Goal: Task Accomplishment & Management: Use online tool/utility

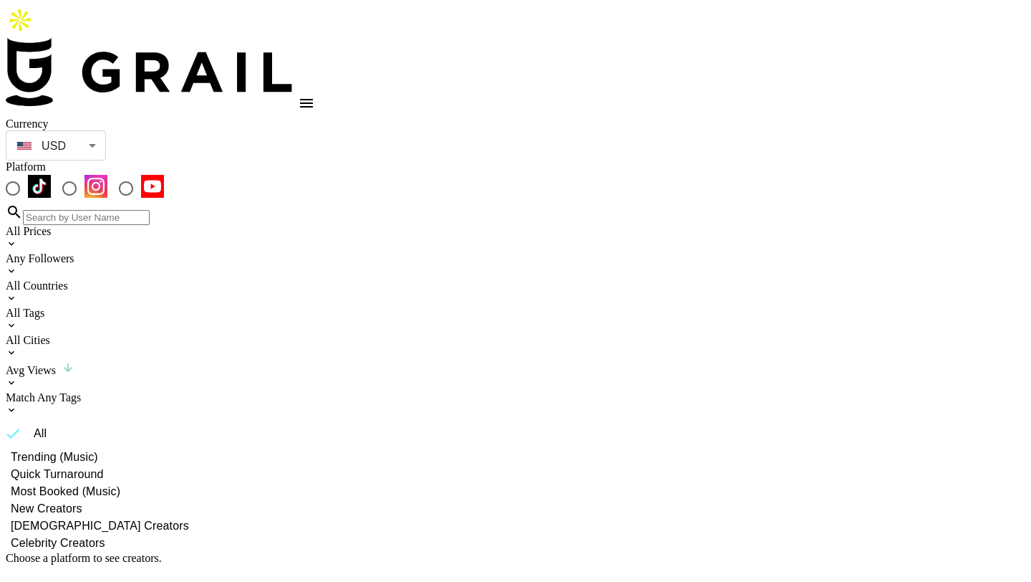
click at [28, 173] on input "radio" at bounding box center [13, 188] width 30 height 30
radio input "true"
click at [281, 279] on div "All Countries" at bounding box center [516, 285] width 1020 height 13
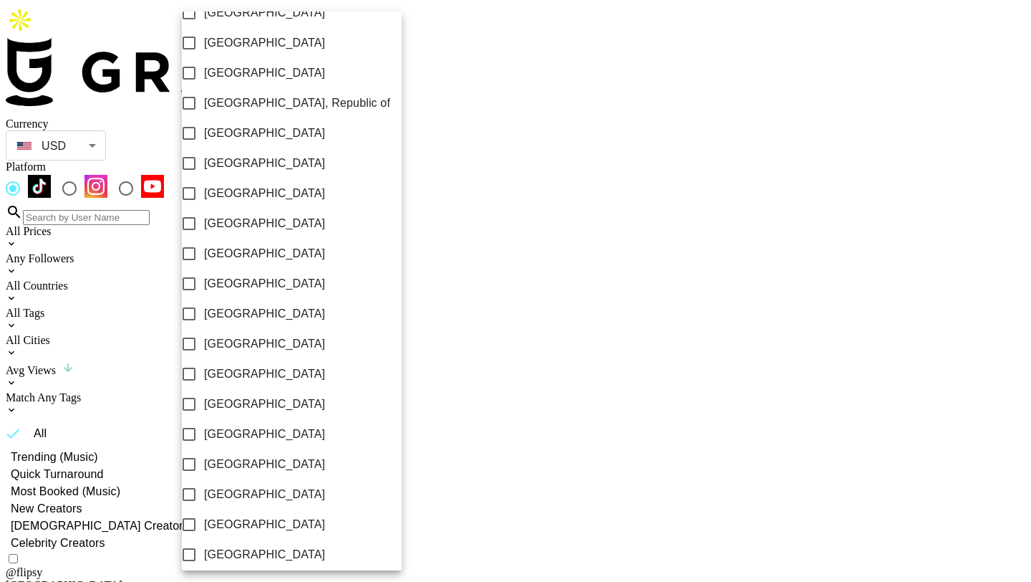
scroll to position [1089, 0]
click at [276, 510] on label "[GEOGRAPHIC_DATA]" at bounding box center [282, 525] width 216 height 30
click at [204, 510] on input "[GEOGRAPHIC_DATA]" at bounding box center [189, 525] width 30 height 30
checkbox input "true"
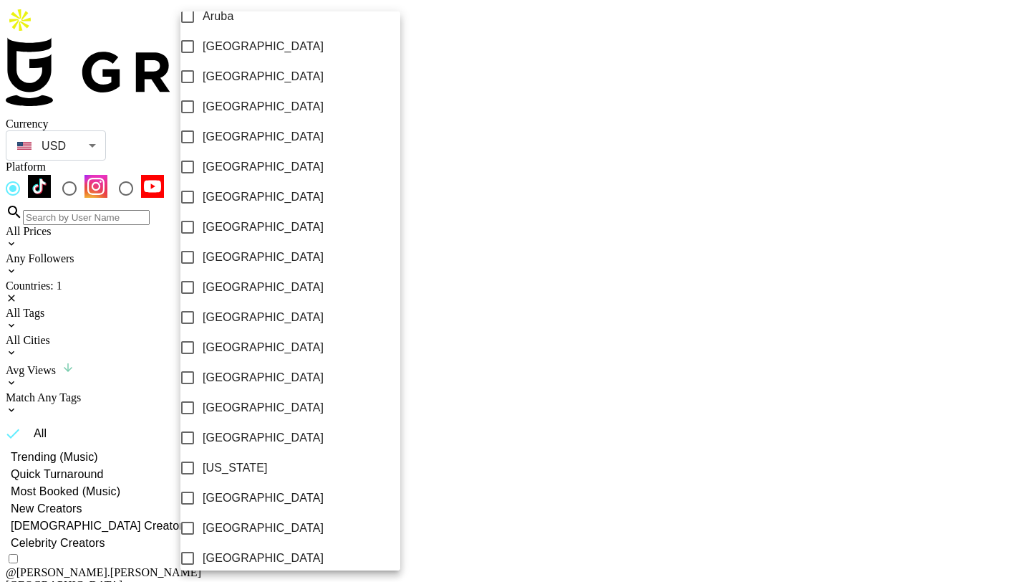
scroll to position [0, 0]
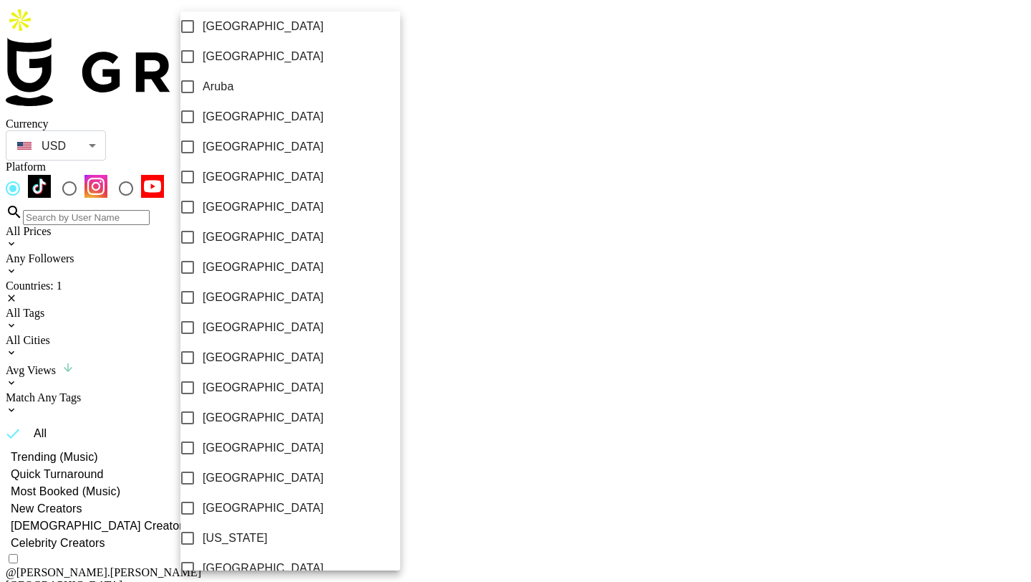
click at [421, 107] on div at bounding box center [515, 291] width 1031 height 582
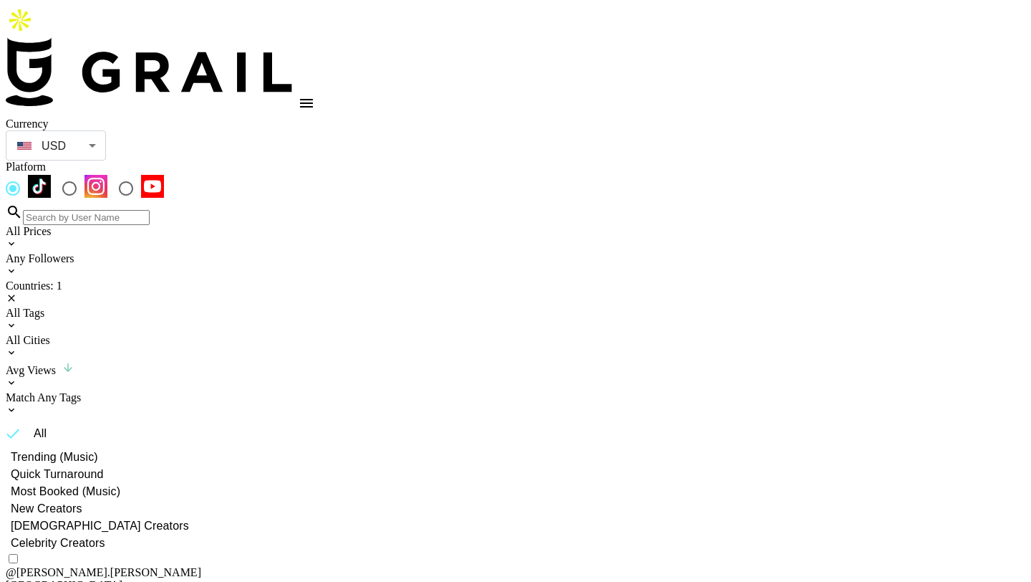
click at [17, 238] on icon at bounding box center [11, 243] width 11 height 11
click at [385, 101] on div at bounding box center [515, 291] width 1031 height 582
click at [357, 307] on div "All Tags" at bounding box center [516, 313] width 1020 height 13
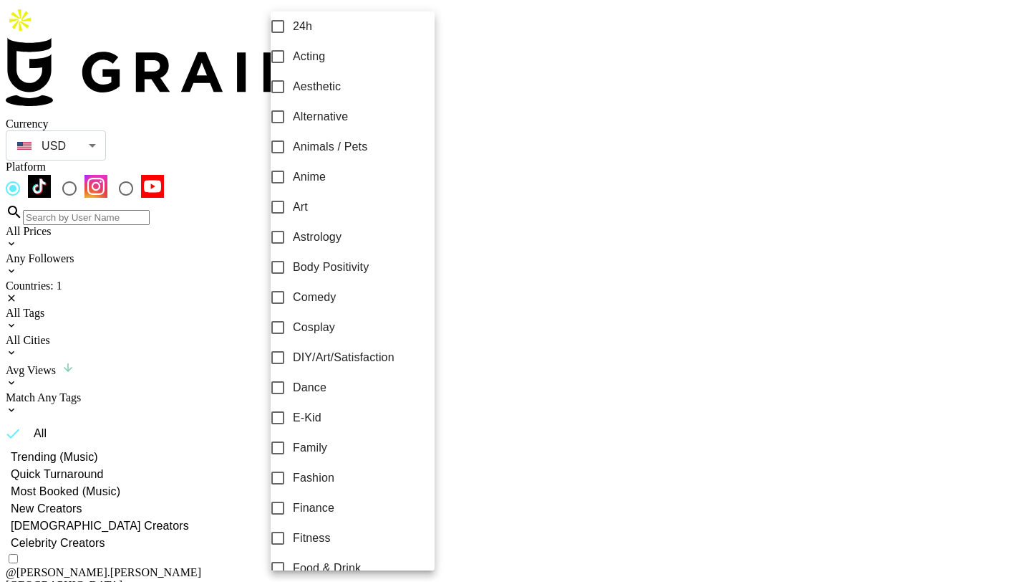
scroll to position [460, 0]
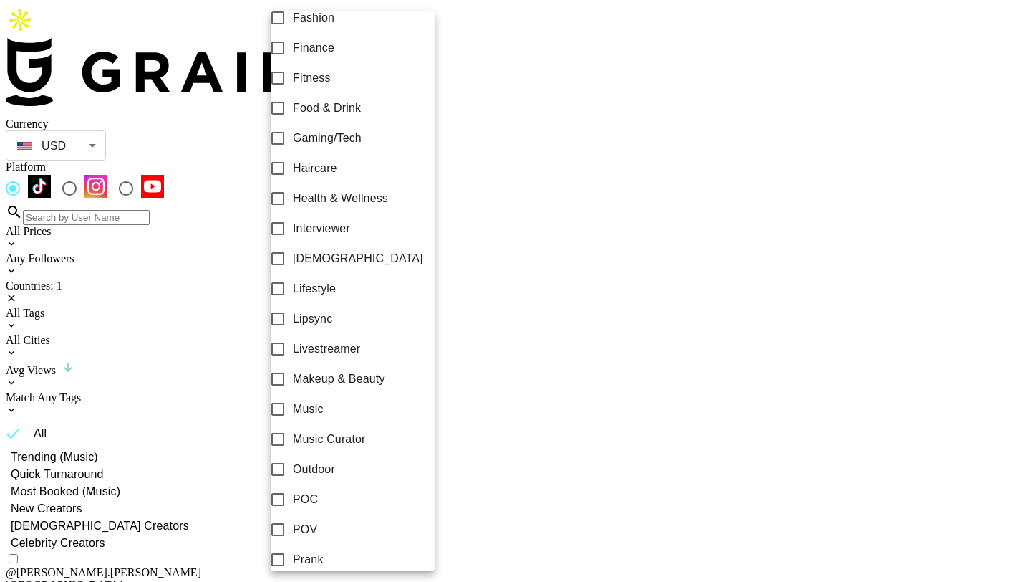
click at [448, 118] on div at bounding box center [515, 291] width 1031 height 582
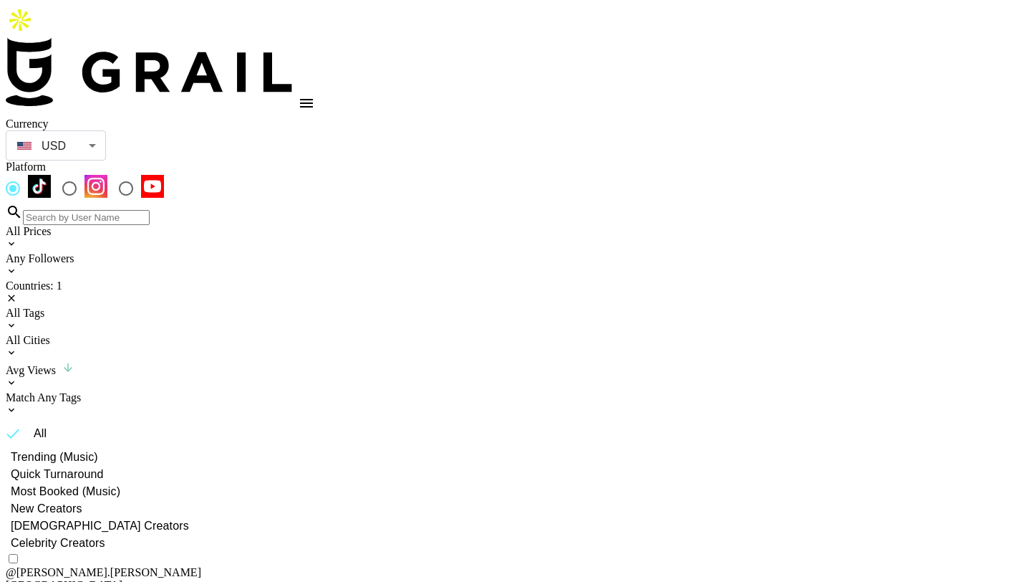
click at [431, 334] on div "All Cities" at bounding box center [516, 340] width 1020 height 13
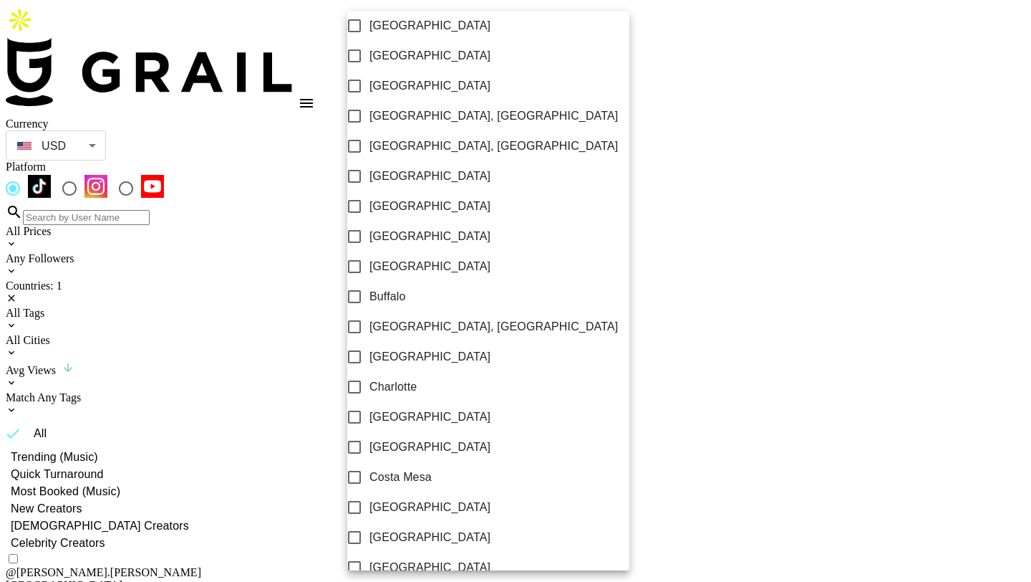
scroll to position [256, 0]
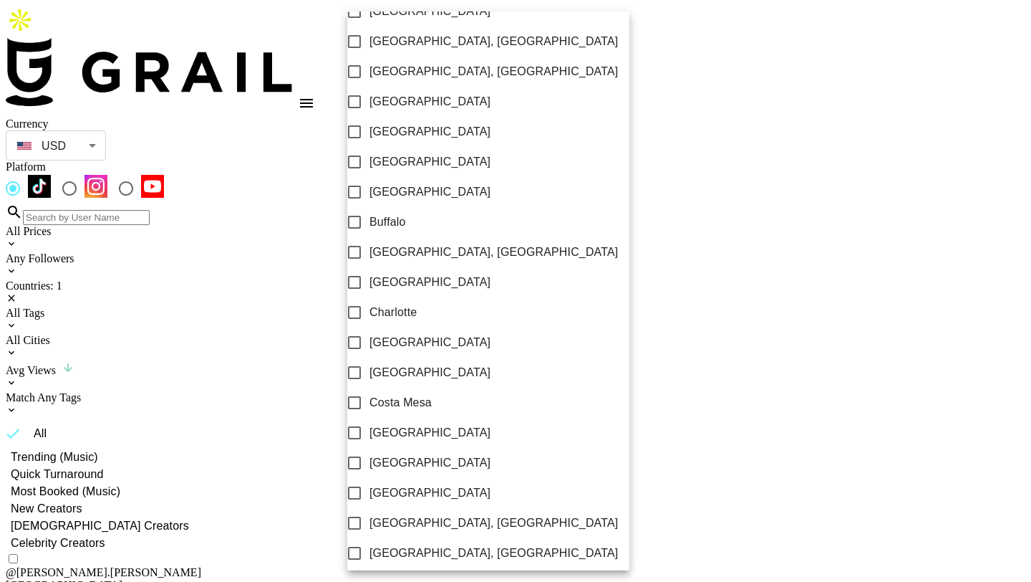
click at [559, 135] on div at bounding box center [515, 291] width 1031 height 582
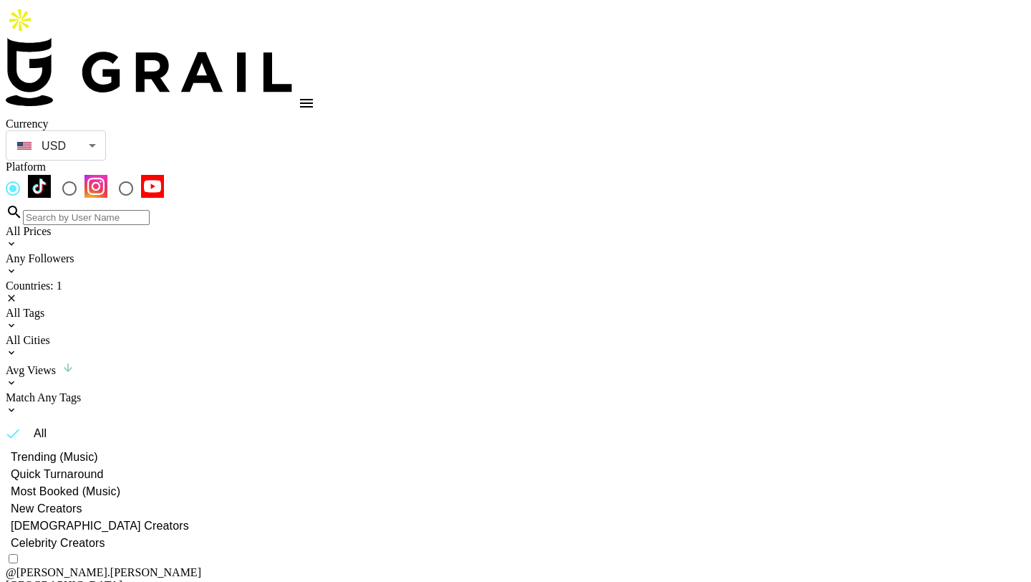
click at [254, 279] on div "Countries: 1" at bounding box center [516, 285] width 1020 height 13
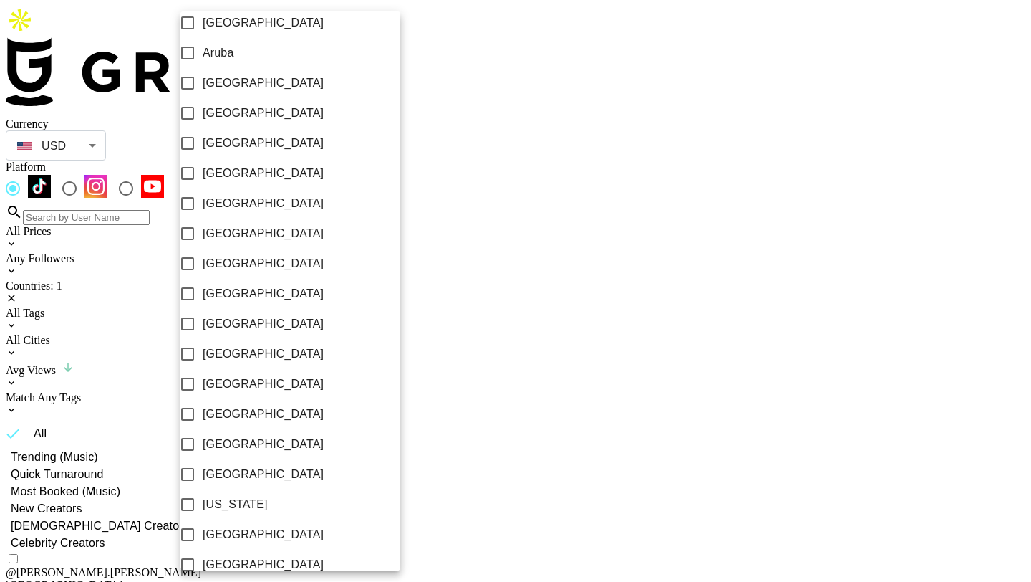
scroll to position [40, 0]
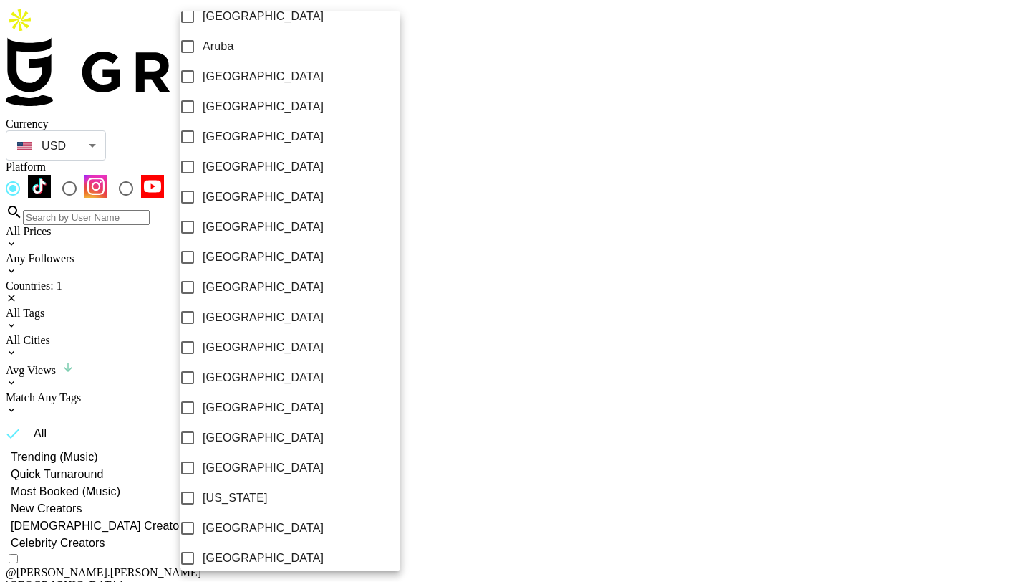
click at [413, 79] on div at bounding box center [515, 291] width 1031 height 582
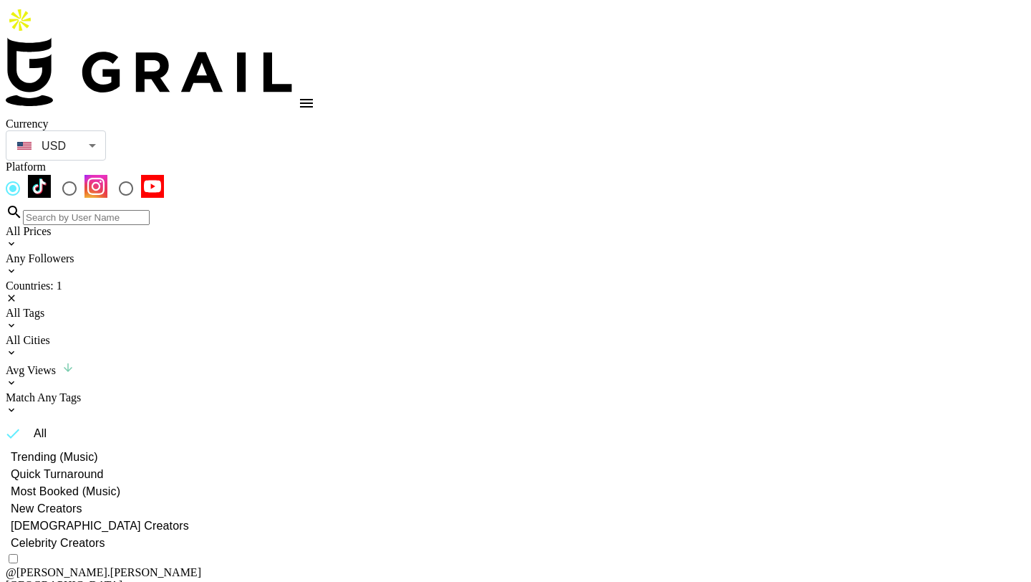
click at [259, 279] on div "Countries: 1" at bounding box center [516, 285] width 1020 height 13
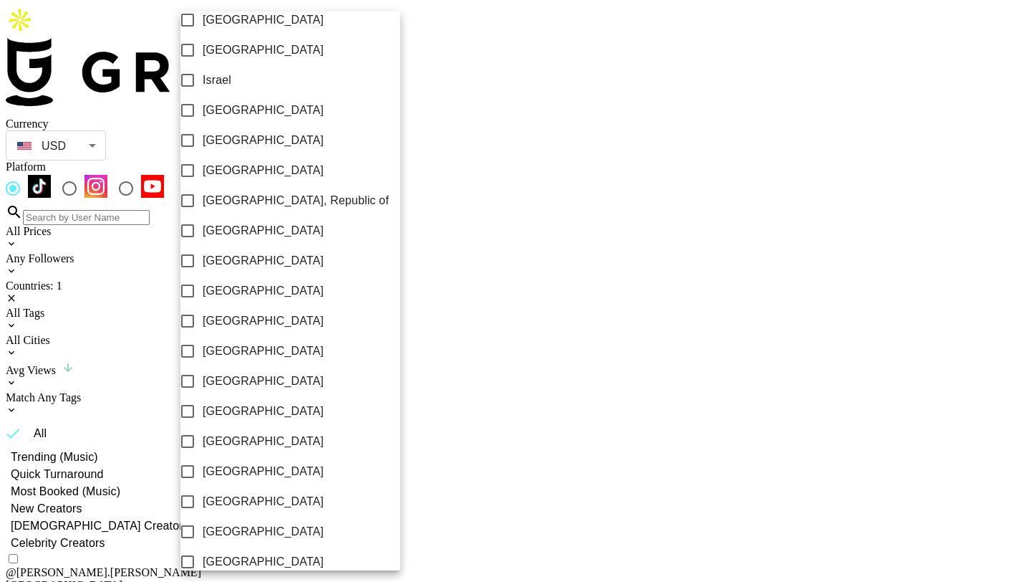
scroll to position [620, 0]
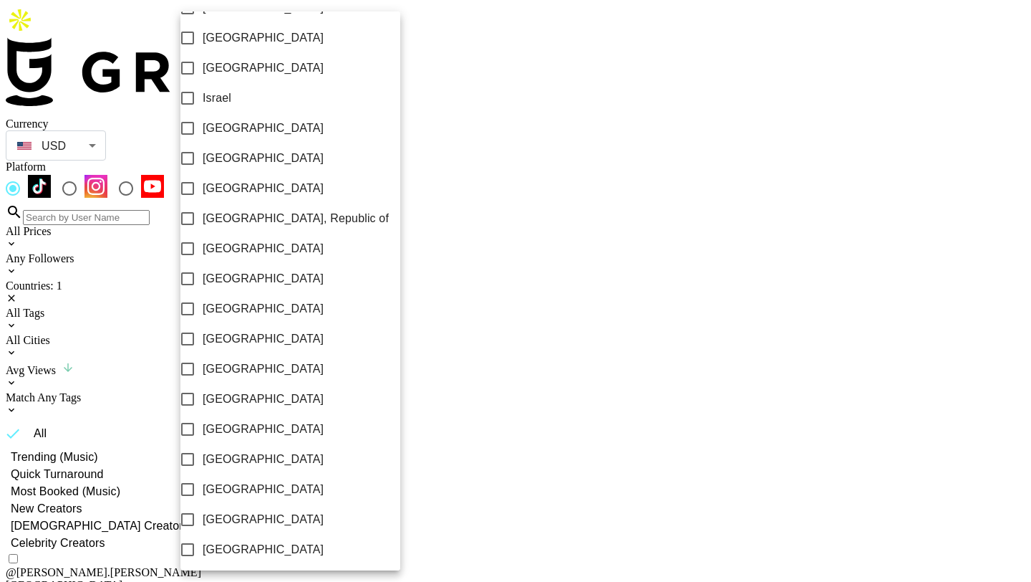
click at [264, 324] on label "[GEOGRAPHIC_DATA]" at bounding box center [281, 309] width 216 height 30
click at [203, 324] on input "[GEOGRAPHIC_DATA]" at bounding box center [188, 309] width 30 height 30
checkbox input "true"
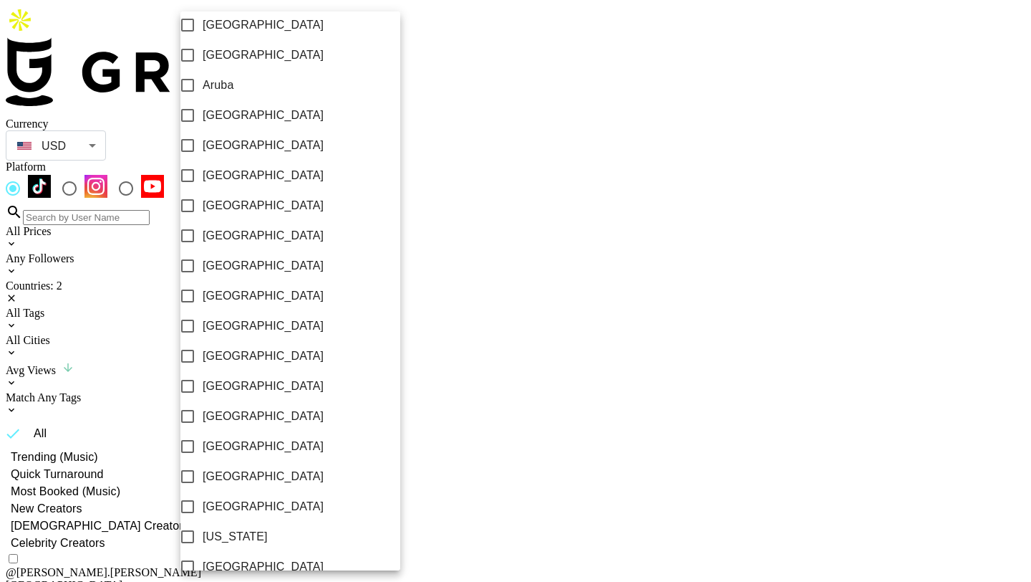
scroll to position [0, 0]
click at [417, 47] on div at bounding box center [515, 291] width 1031 height 582
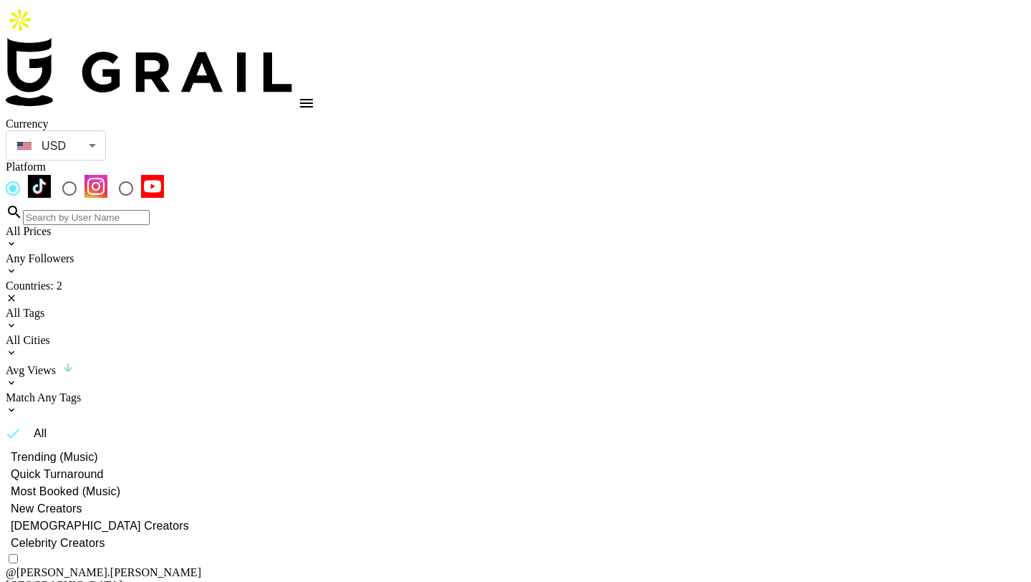
click at [14, 242] on icon at bounding box center [12, 244] width 6 height 4
click at [105, 213] on span at bounding box center [109, 210] width 150 height 4
click at [82, 218] on span "2 750" at bounding box center [75, 210] width 14 height 14
type input "3000"
click at [86, 218] on span "3 000" at bounding box center [79, 210] width 14 height 14
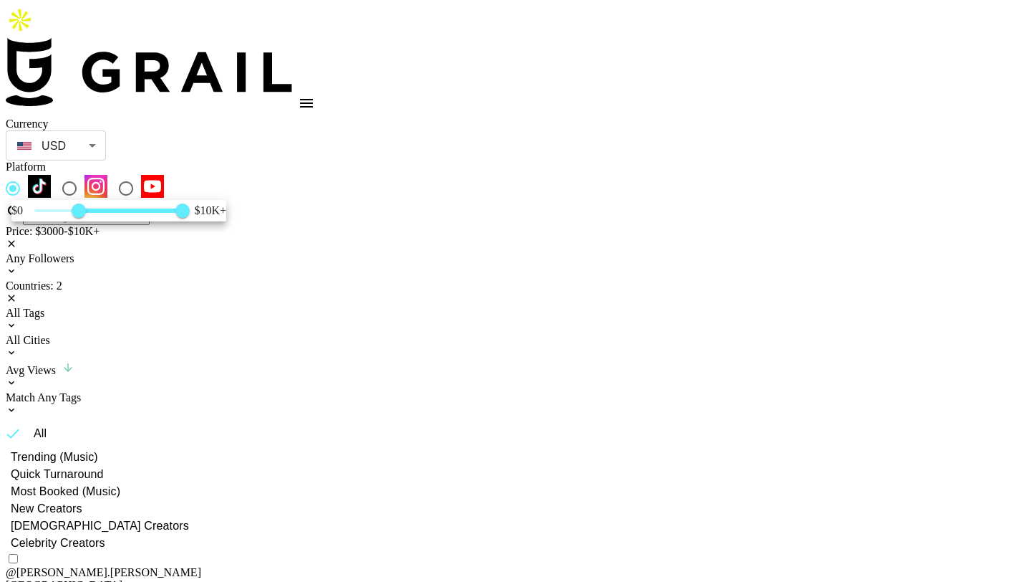
click at [375, 66] on div at bounding box center [515, 291] width 1031 height 582
click at [97, 225] on div "Price: $3000-$10K+" at bounding box center [516, 231] width 1020 height 13
type input "8500"
drag, startPoint x: 31, startPoint y: 238, endPoint x: 0, endPoint y: 238, distance: 30.8
click at [0, 238] on div "$0 0 8 500 $10K+" at bounding box center [515, 291] width 1031 height 582
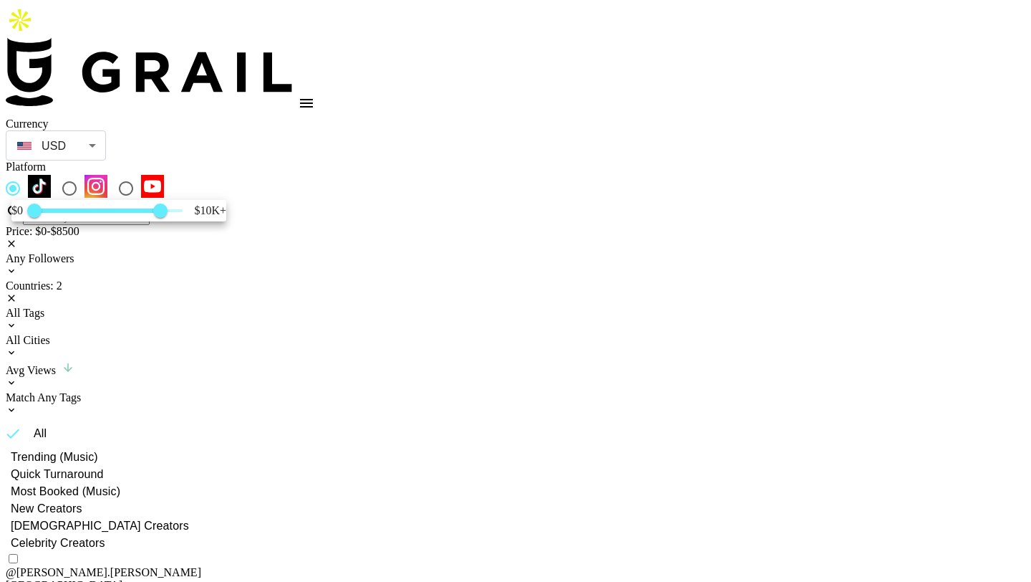
click at [112, 213] on span at bounding box center [97, 210] width 127 height 4
click at [70, 212] on span at bounding box center [108, 210] width 148 height 3
type input "250"
type input "3000"
drag, startPoint x: 188, startPoint y: 238, endPoint x: 107, endPoint y: 235, distance: 81.7
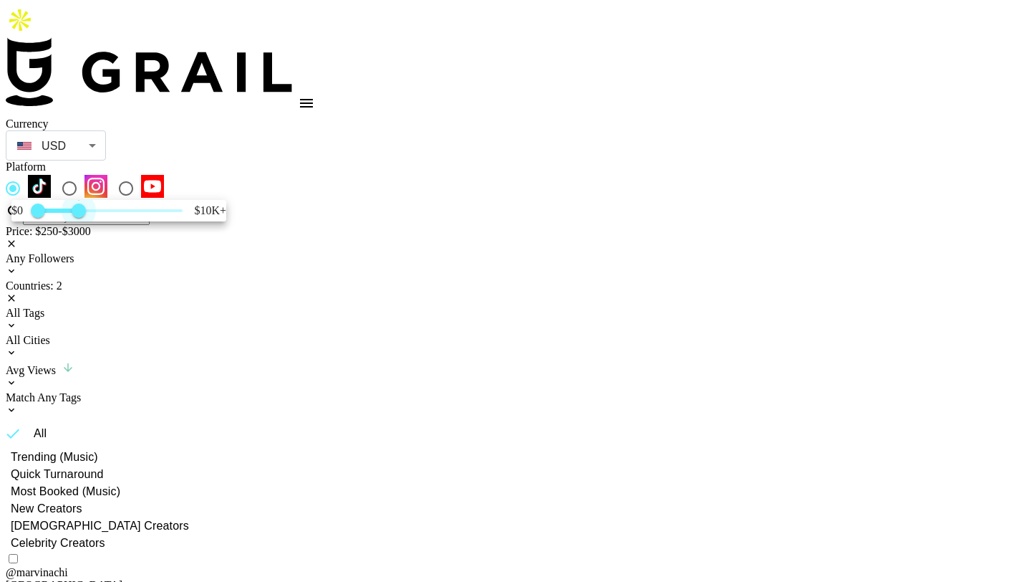
click at [86, 218] on span "3 000" at bounding box center [79, 210] width 14 height 14
click at [467, 39] on div at bounding box center [515, 291] width 1031 height 582
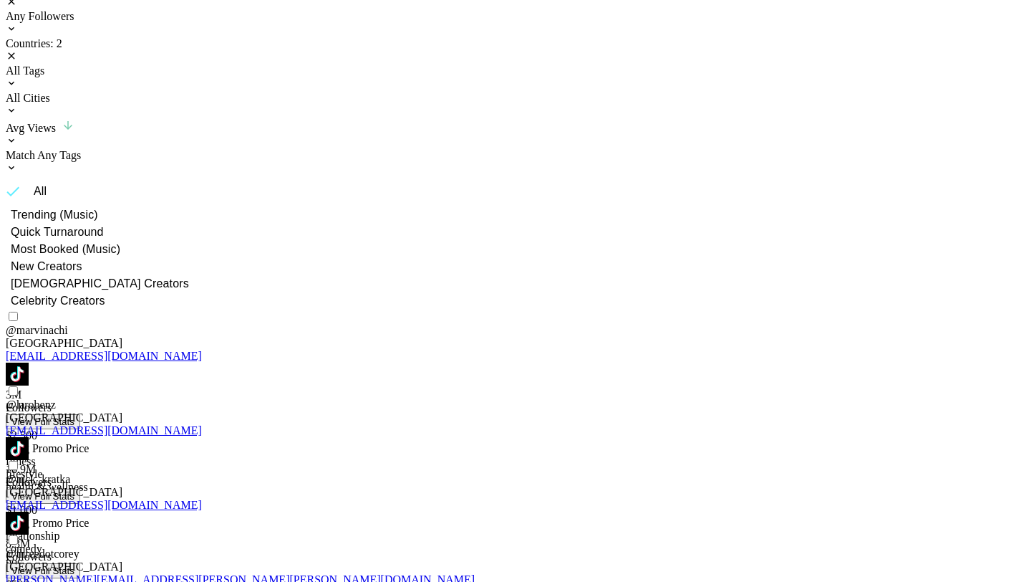
scroll to position [244, 0]
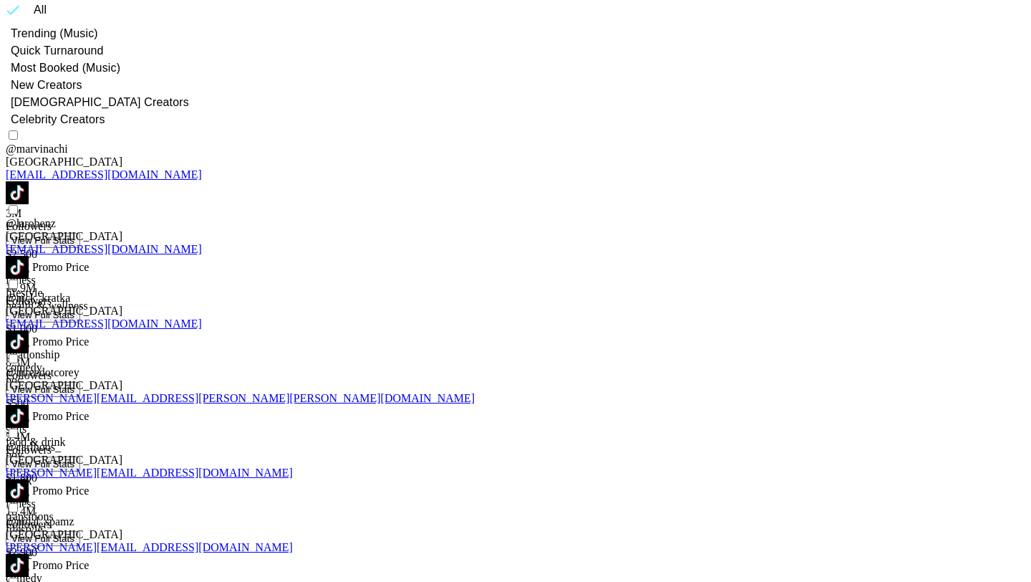
scroll to position [425, 0]
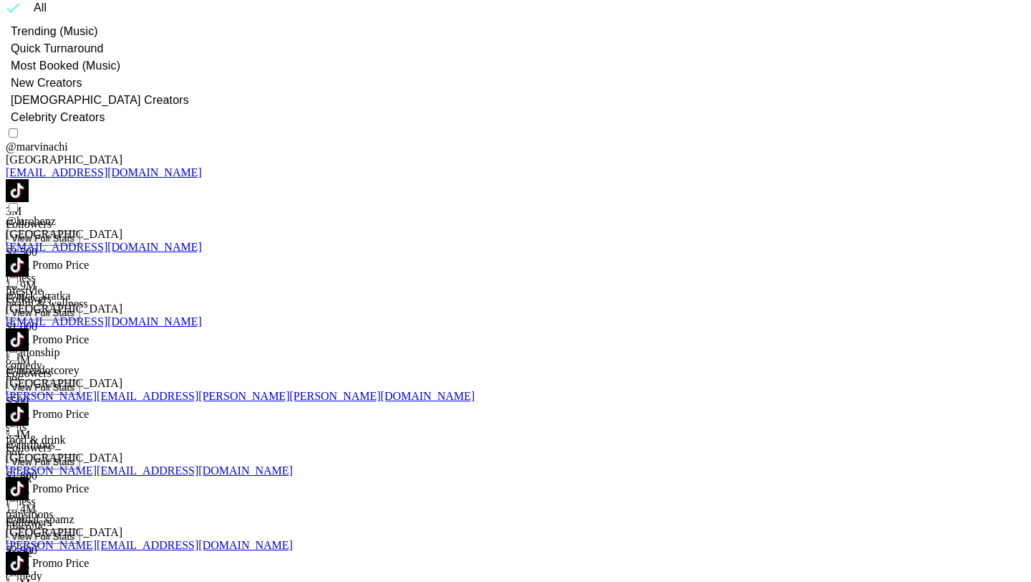
click at [29, 551] on img at bounding box center [17, 562] width 23 height 23
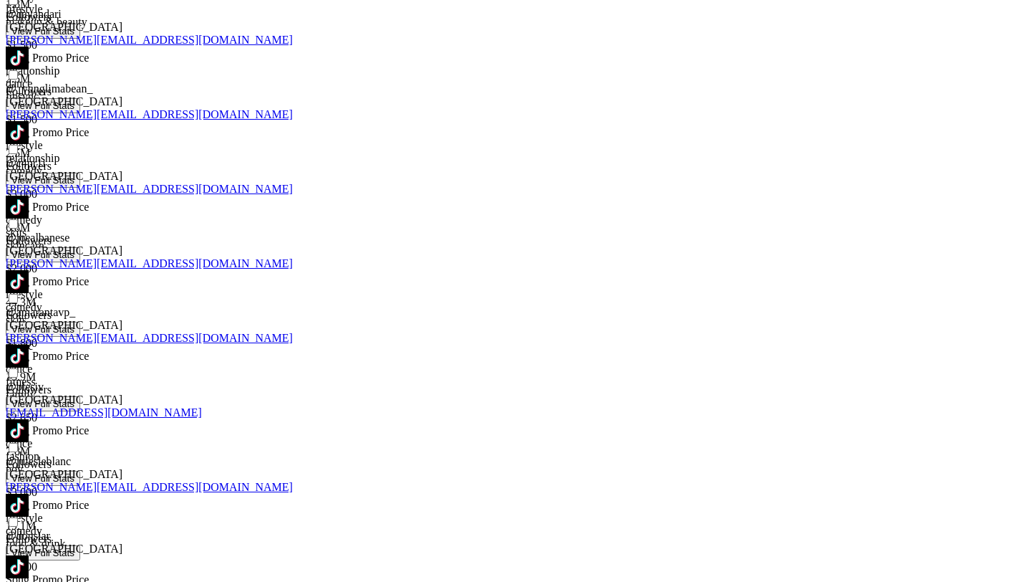
scroll to position [2008, 0]
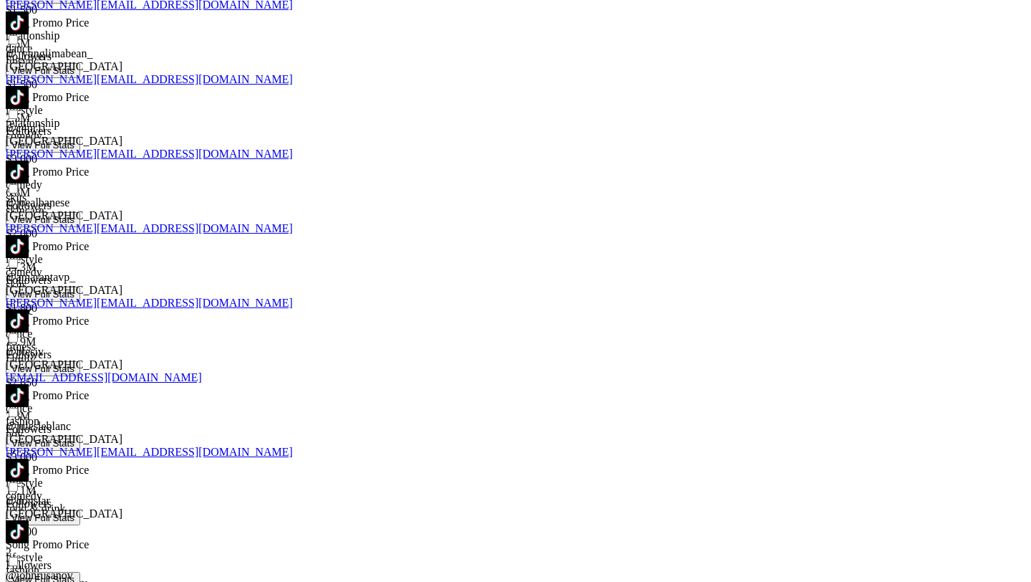
click at [29, 384] on img at bounding box center [17, 395] width 23 height 23
click at [29, 397] on link at bounding box center [17, 403] width 23 height 12
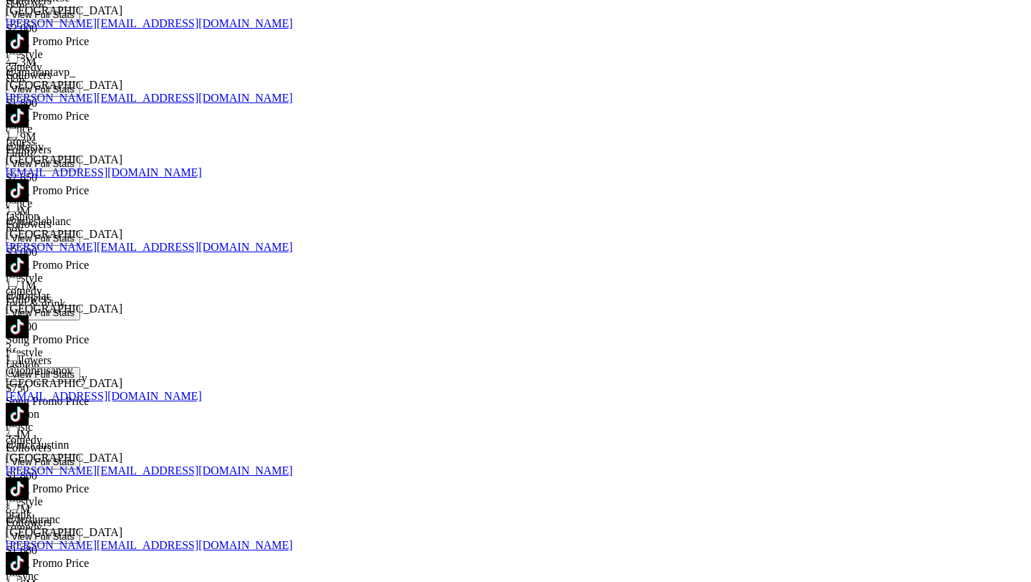
scroll to position [2214, 0]
click at [29, 551] on img at bounding box center [17, 562] width 23 height 23
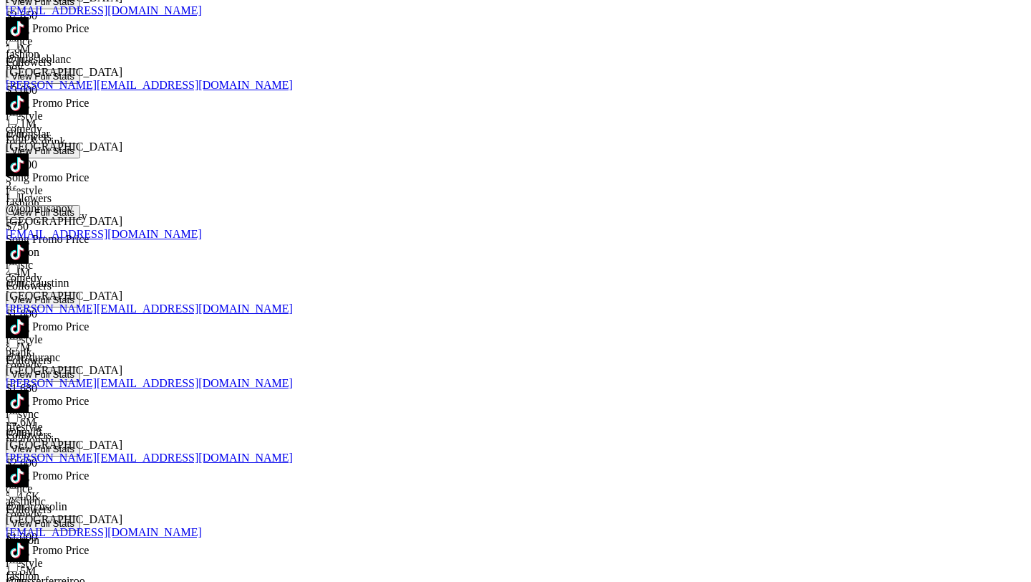
scroll to position [2396, 0]
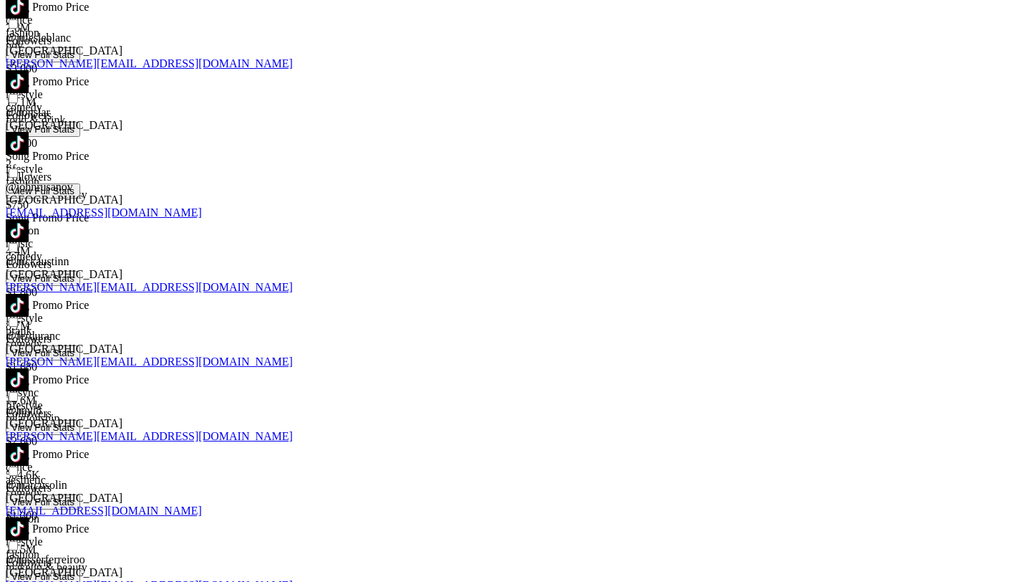
click at [29, 443] on img at bounding box center [17, 454] width 23 height 23
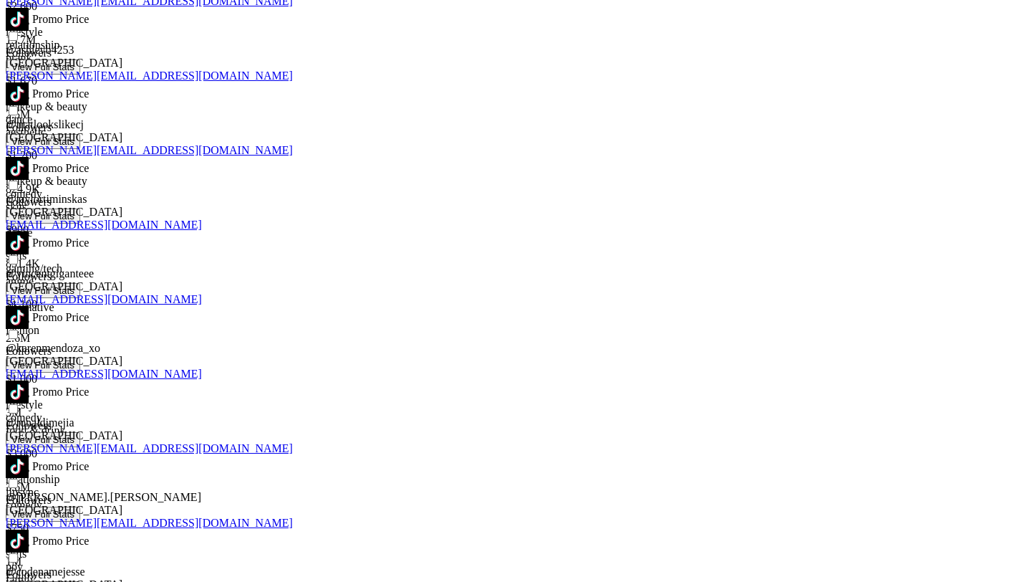
scroll to position [3015, 0]
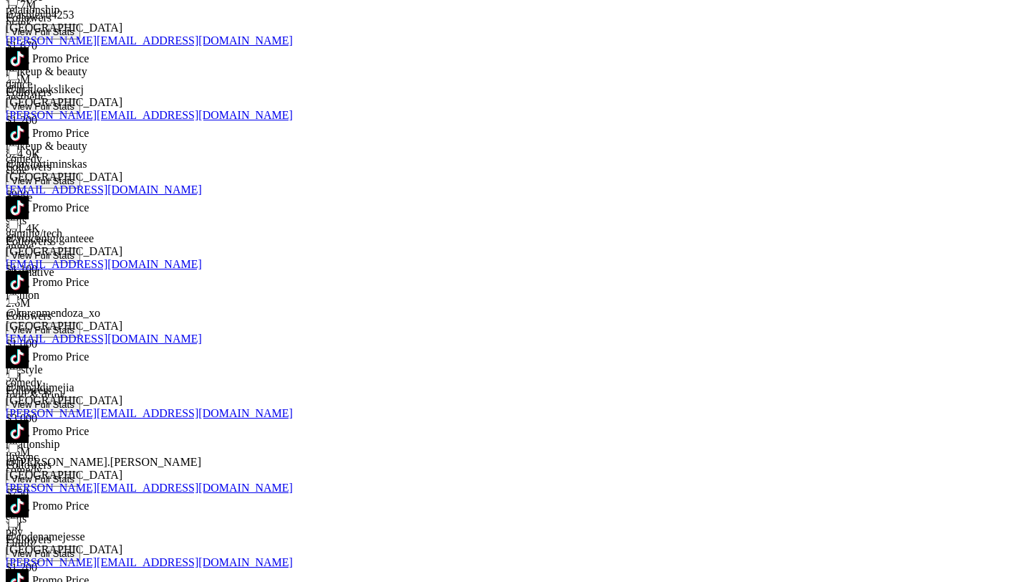
click at [29, 345] on img at bounding box center [17, 356] width 23 height 23
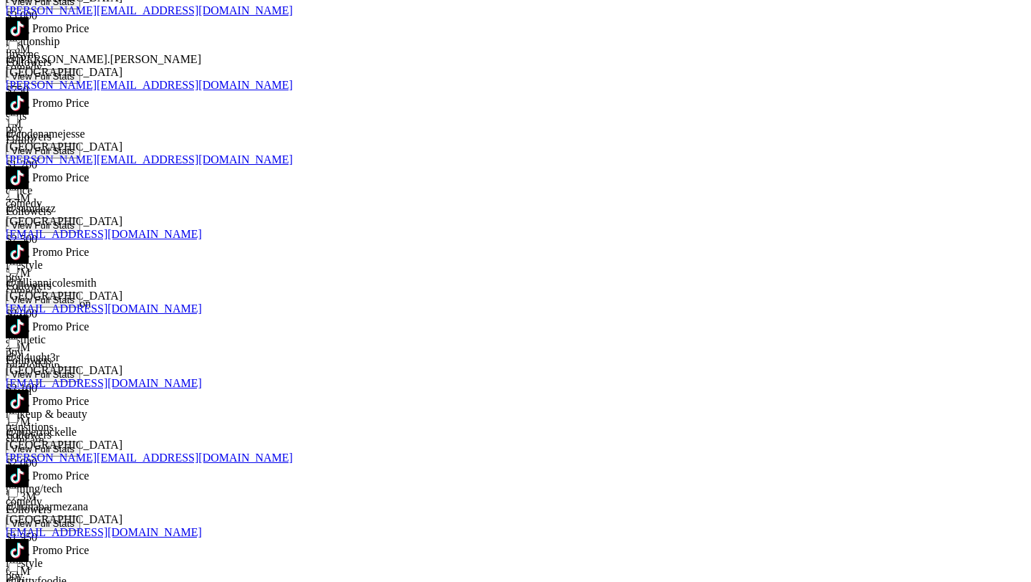
scroll to position [3507, 0]
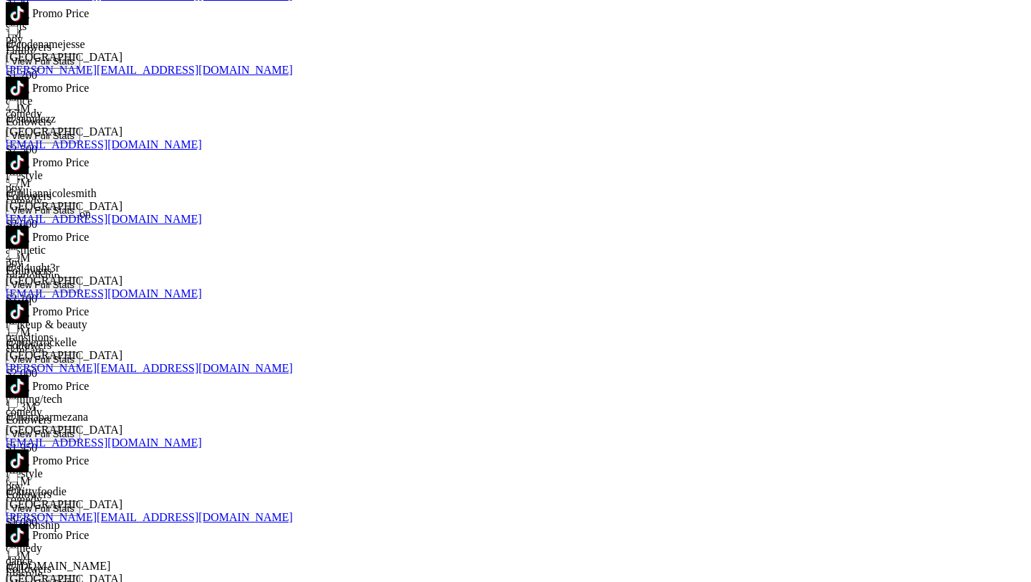
click at [29, 449] on img at bounding box center [17, 460] width 23 height 23
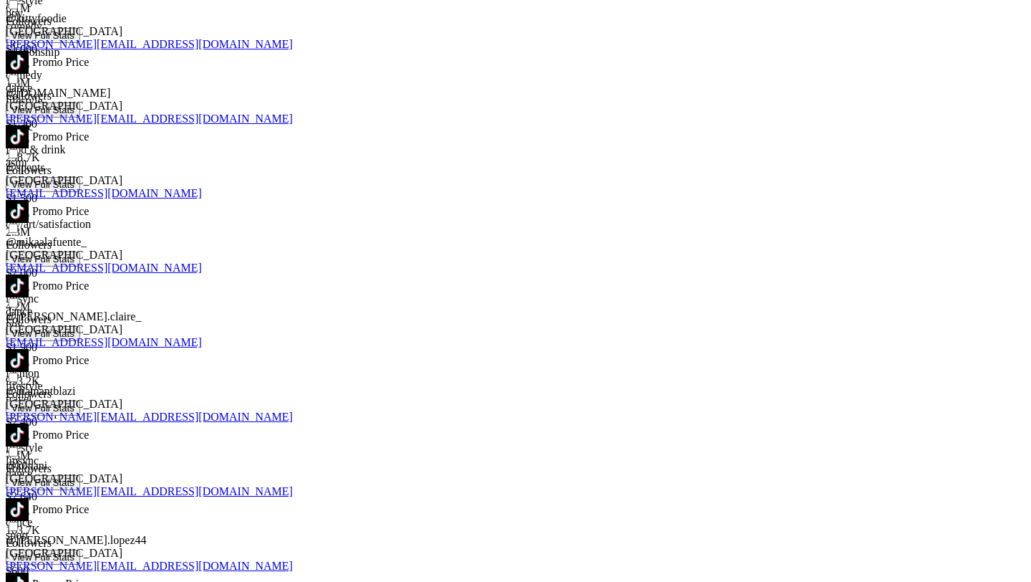
scroll to position [3999, 0]
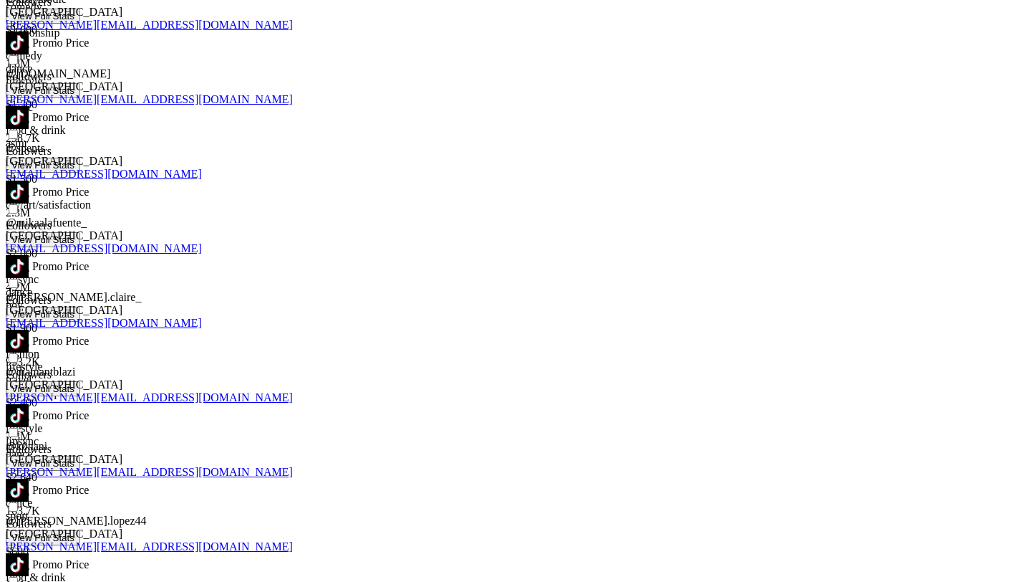
click at [29, 566] on link at bounding box center [17, 572] width 23 height 12
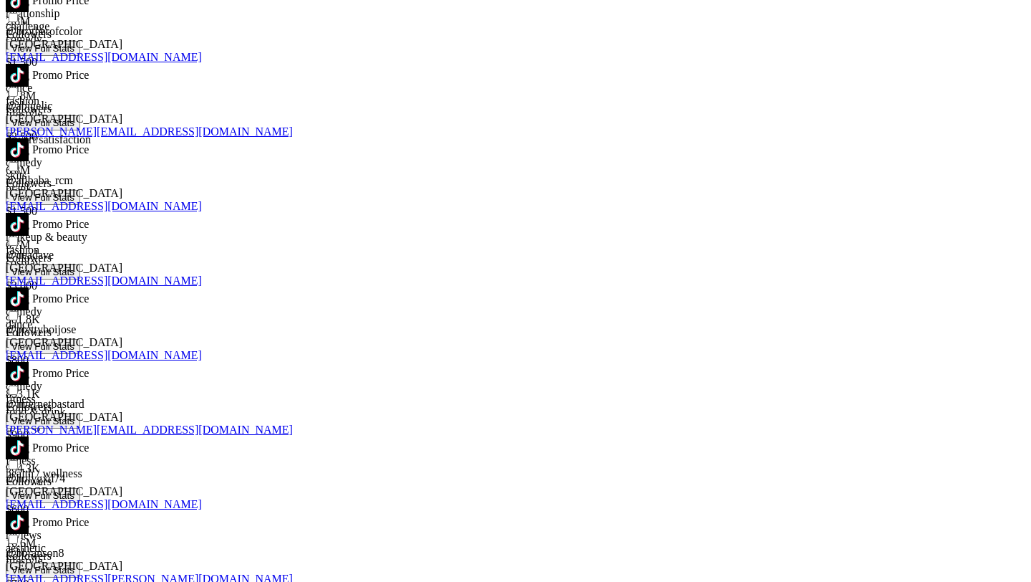
scroll to position [4897, 0]
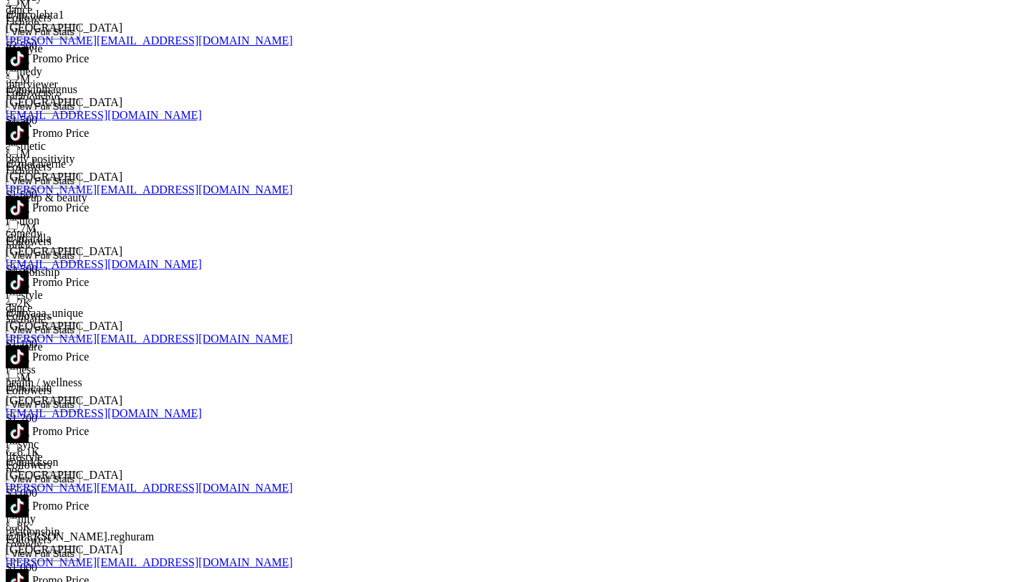
scroll to position [6815, 0]
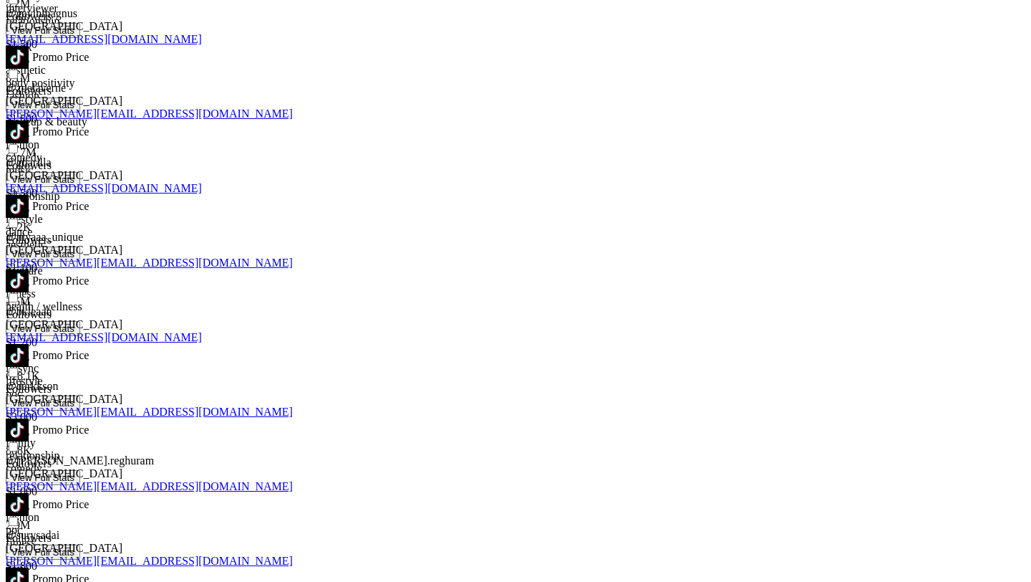
click at [29, 567] on img at bounding box center [17, 578] width 23 height 23
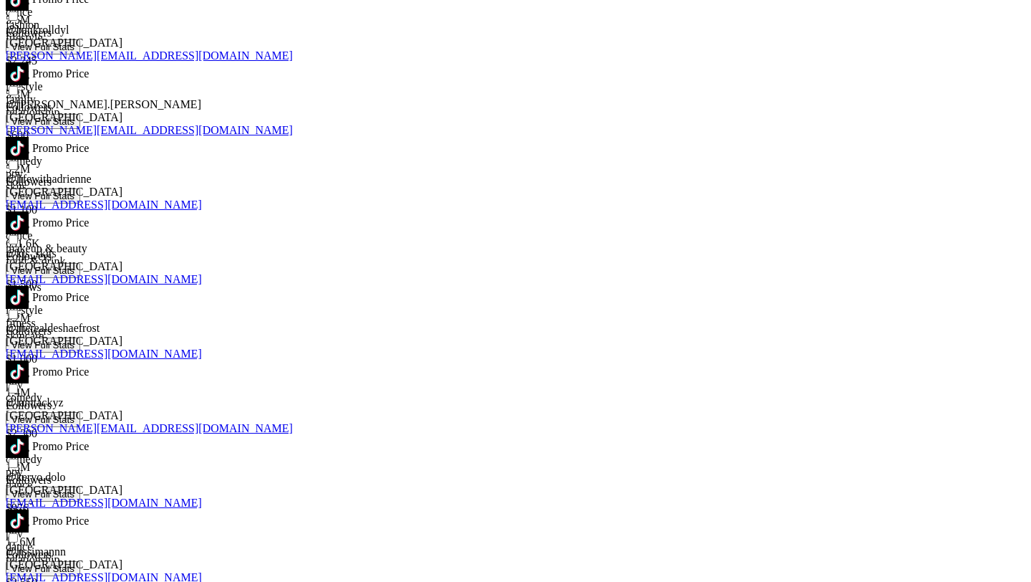
scroll to position [7708, 0]
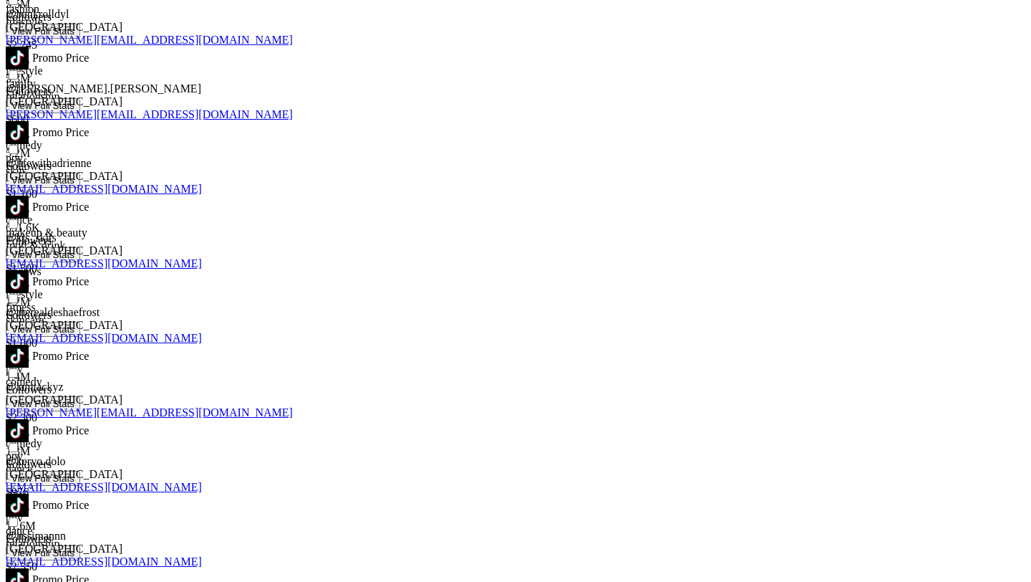
click at [29, 419] on img at bounding box center [17, 430] width 23 height 23
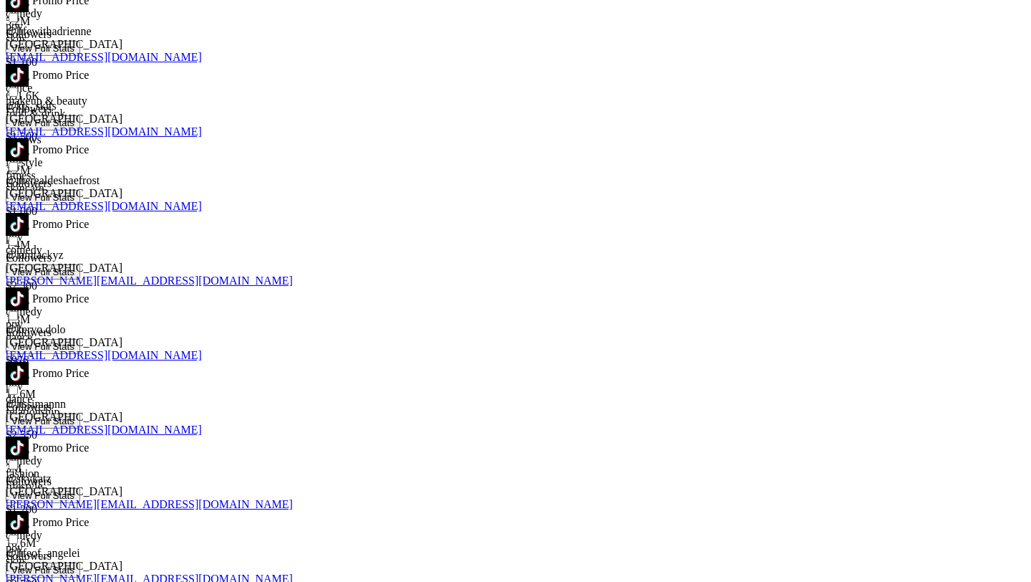
scroll to position [7889, 0]
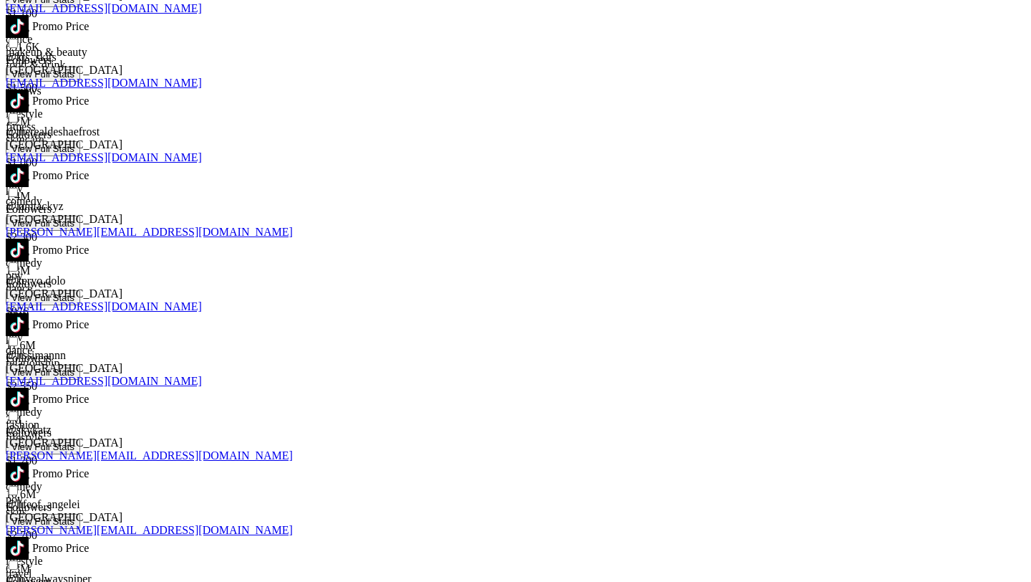
click at [29, 462] on img at bounding box center [17, 473] width 23 height 23
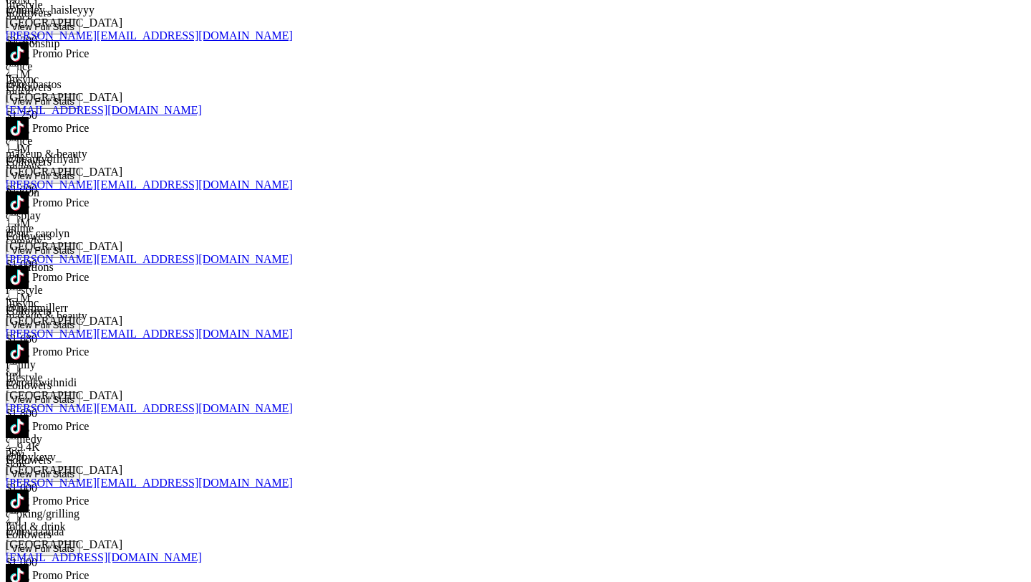
scroll to position [8888, 0]
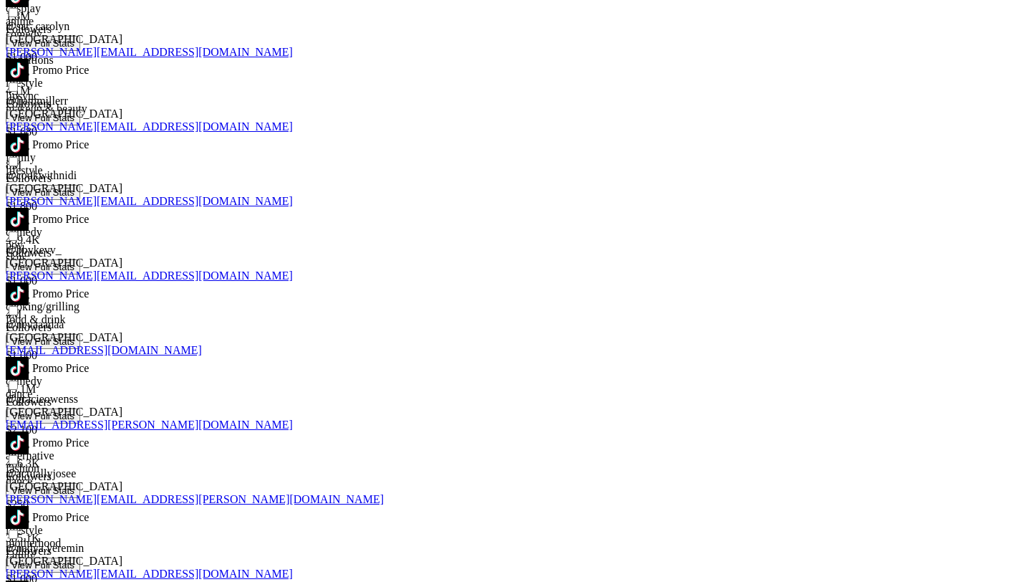
click at [29, 506] on img at bounding box center [17, 517] width 23 height 23
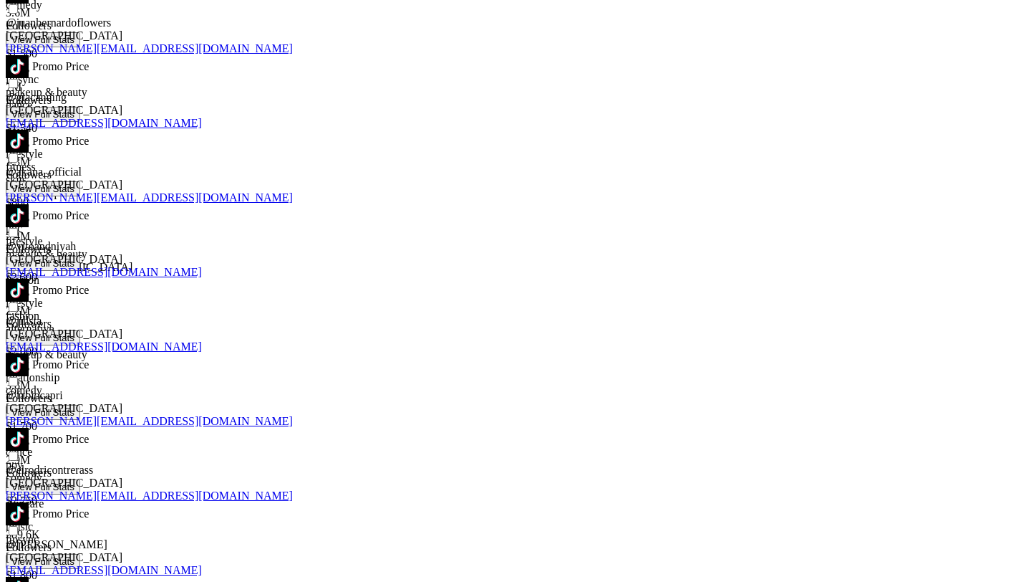
scroll to position [9876, 0]
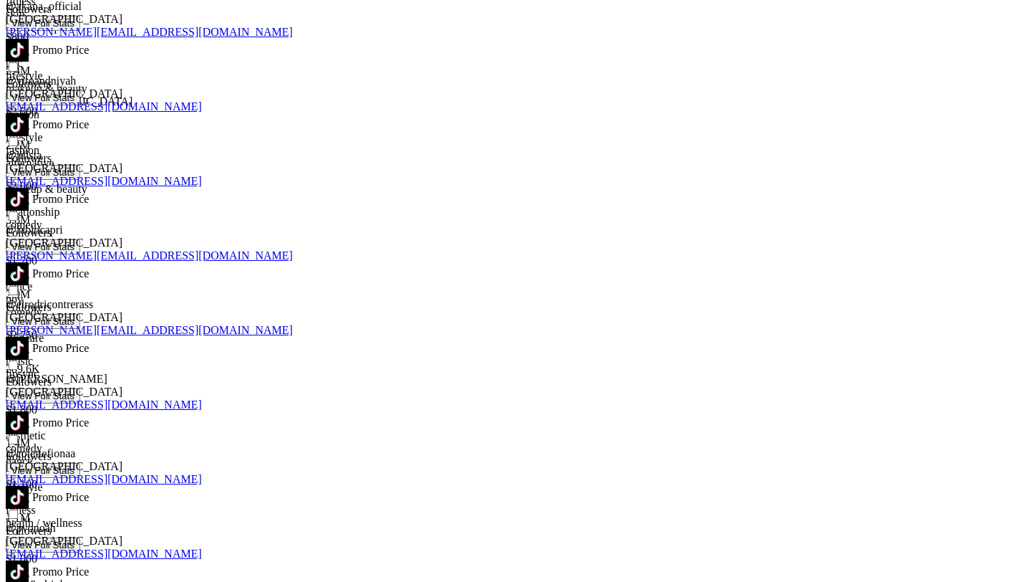
click at [29, 337] on img at bounding box center [17, 348] width 23 height 23
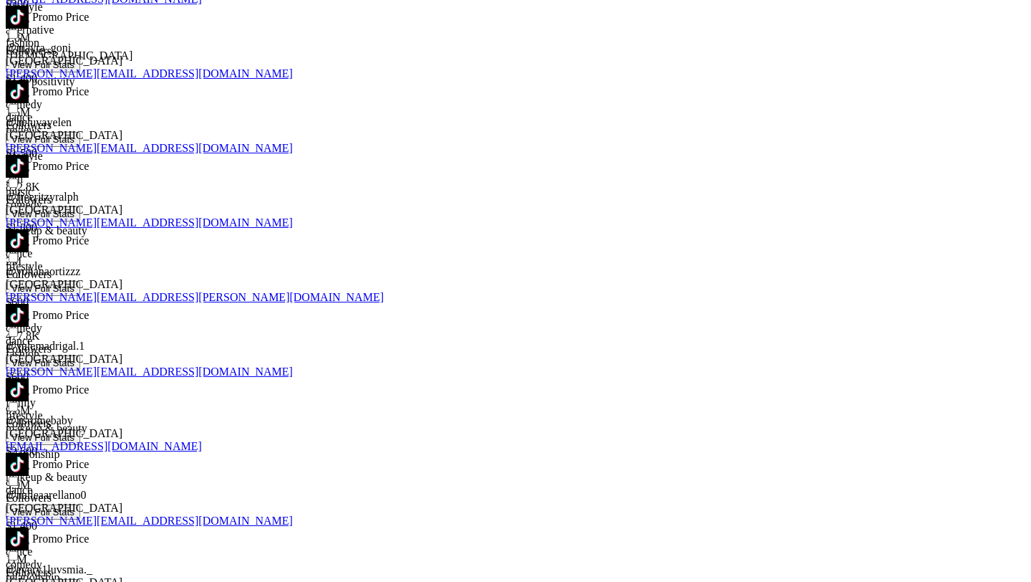
scroll to position [11088, 0]
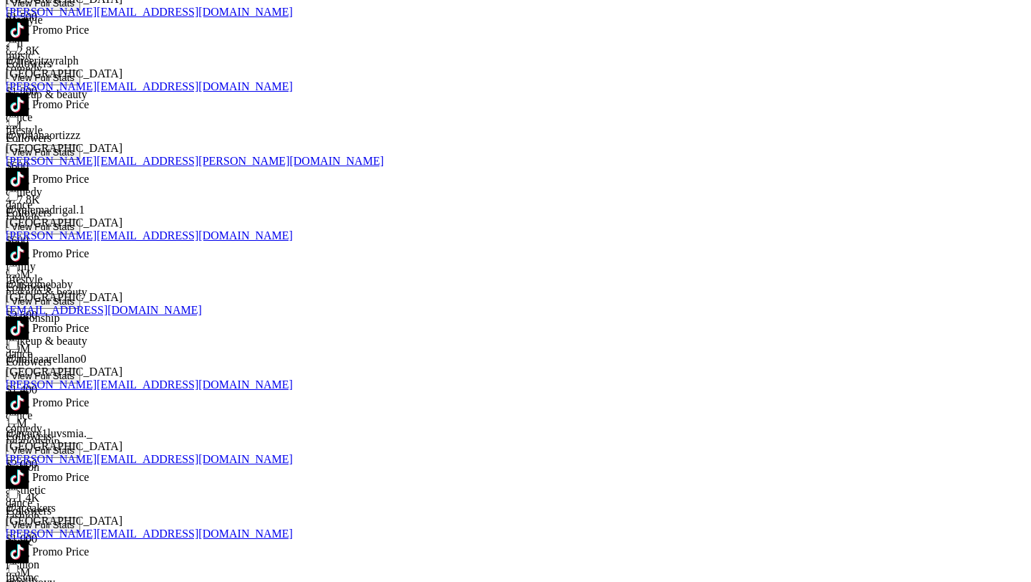
click at [29, 329] on link at bounding box center [17, 335] width 23 height 12
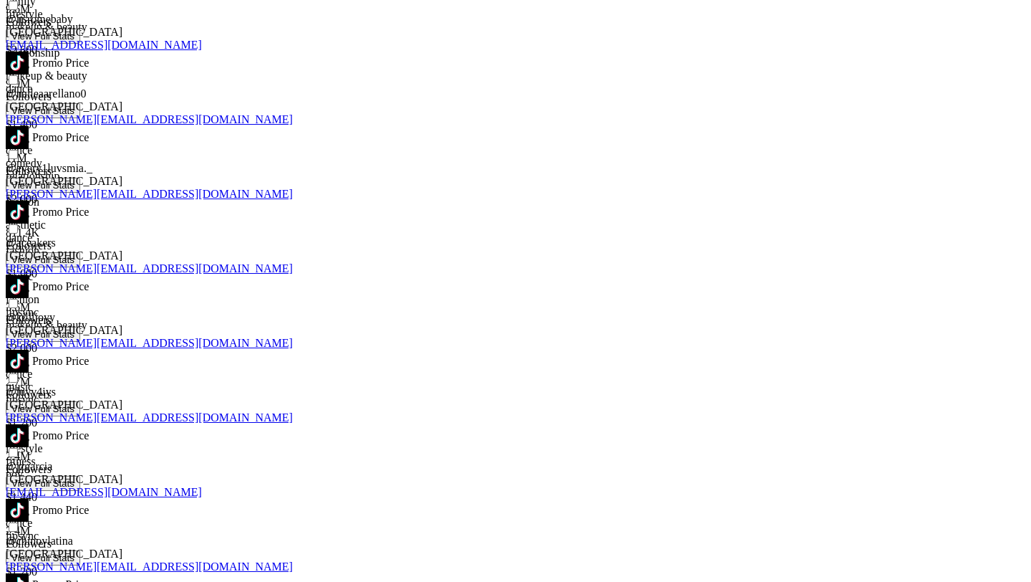
scroll to position [11558, 0]
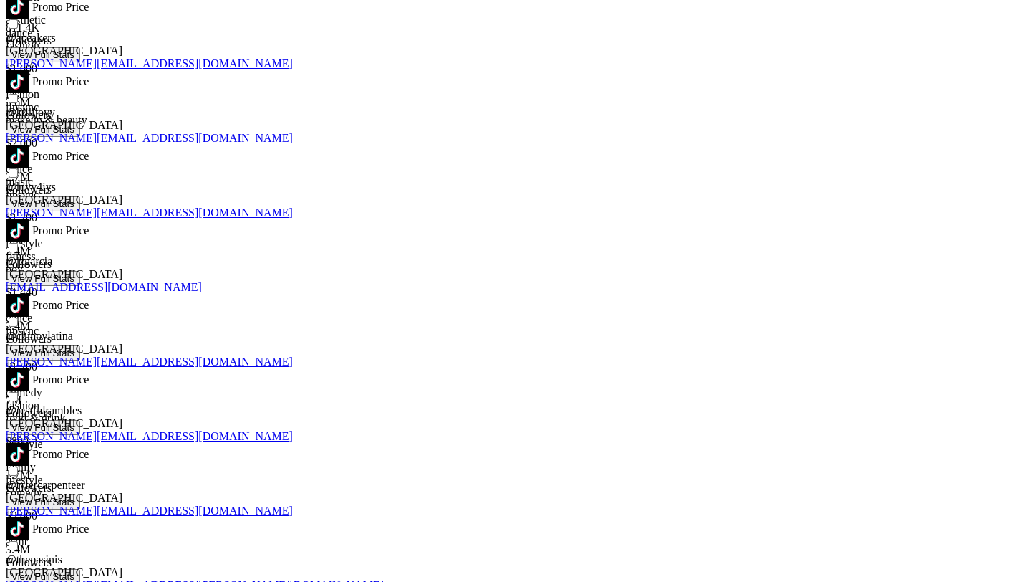
click at [29, 368] on img at bounding box center [17, 379] width 23 height 23
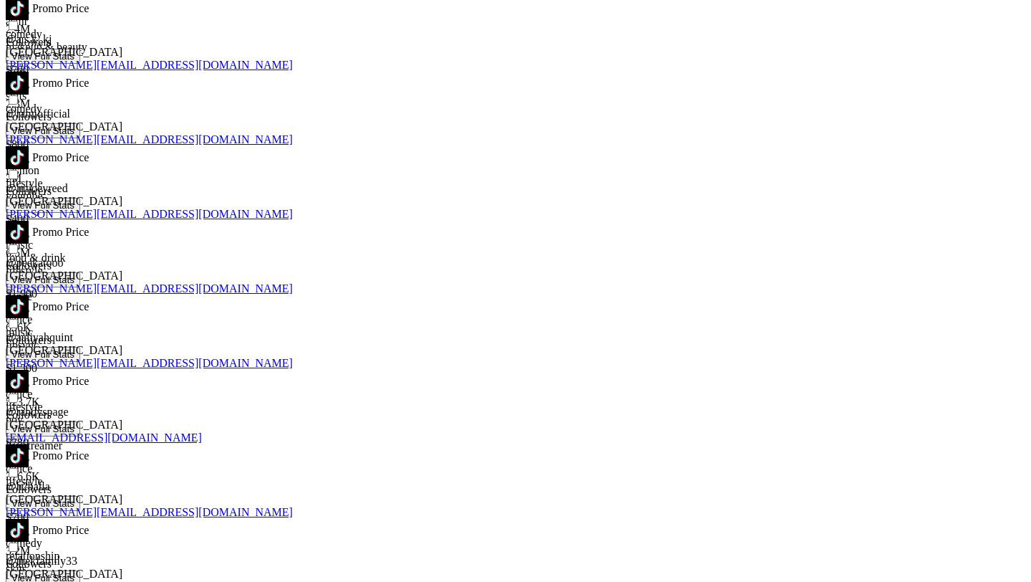
scroll to position [14644, 0]
